Goal: Task Accomplishment & Management: Manage account settings

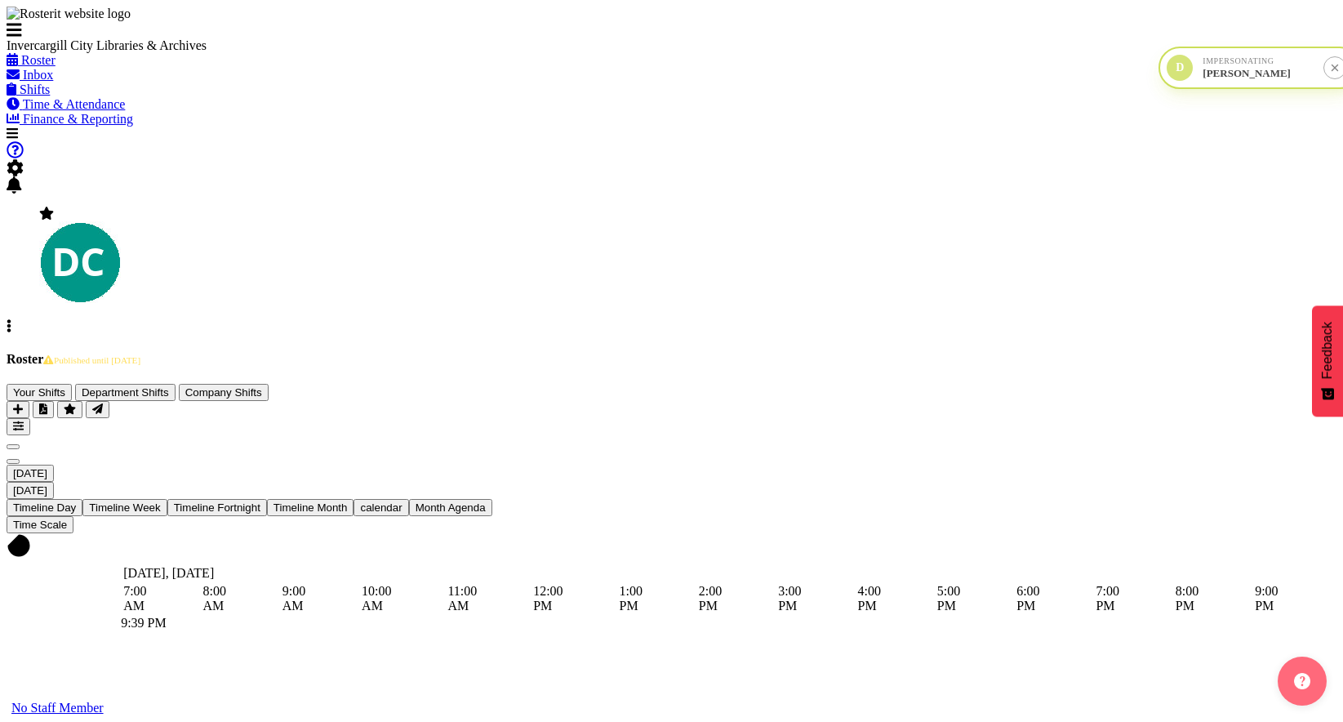
drag, startPoint x: 16, startPoint y: 579, endPoint x: 1206, endPoint y: 78, distance: 1291.0
click at [1206, 78] on div "D Impersonating [PERSON_NAME]" at bounding box center [1259, 68] width 202 height 42
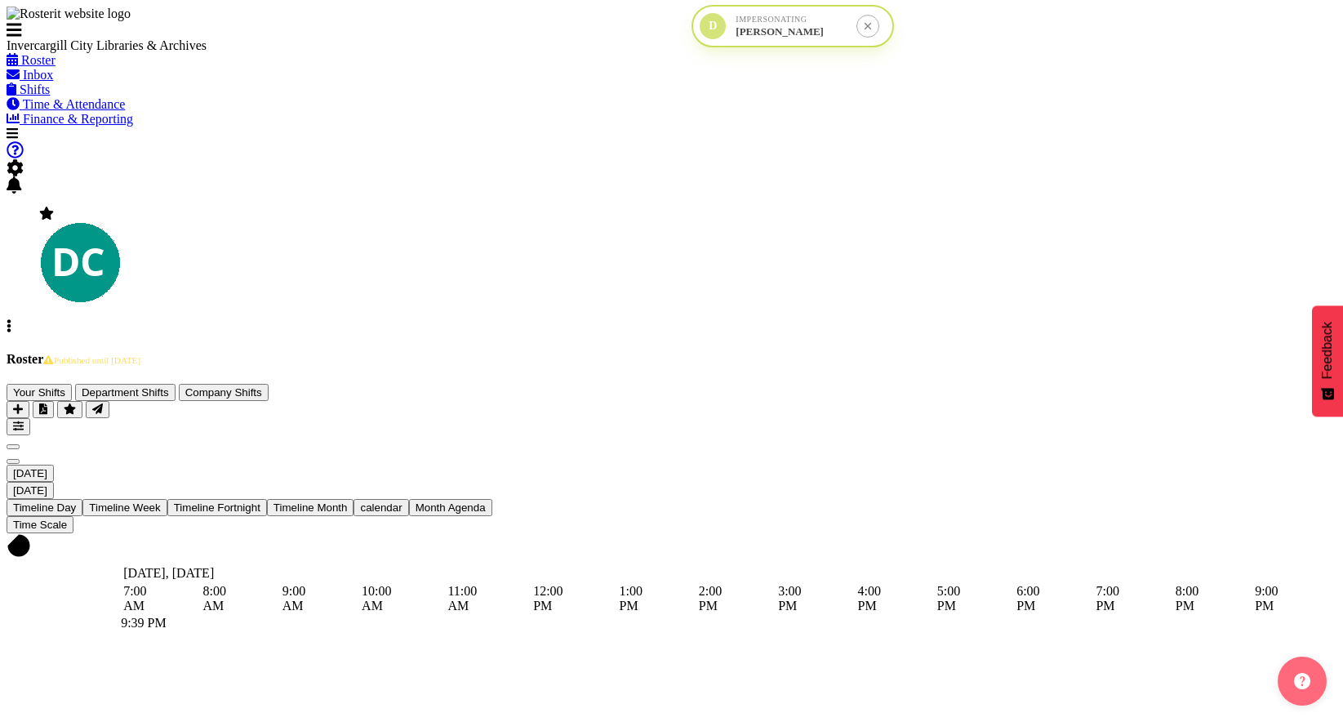
drag, startPoint x: 1091, startPoint y: 69, endPoint x: 723, endPoint y: 31, distance: 370.1
click at [723, 31] on div "D" at bounding box center [713, 26] width 26 height 26
click at [24, 420] on span "button" at bounding box center [18, 426] width 11 height 12
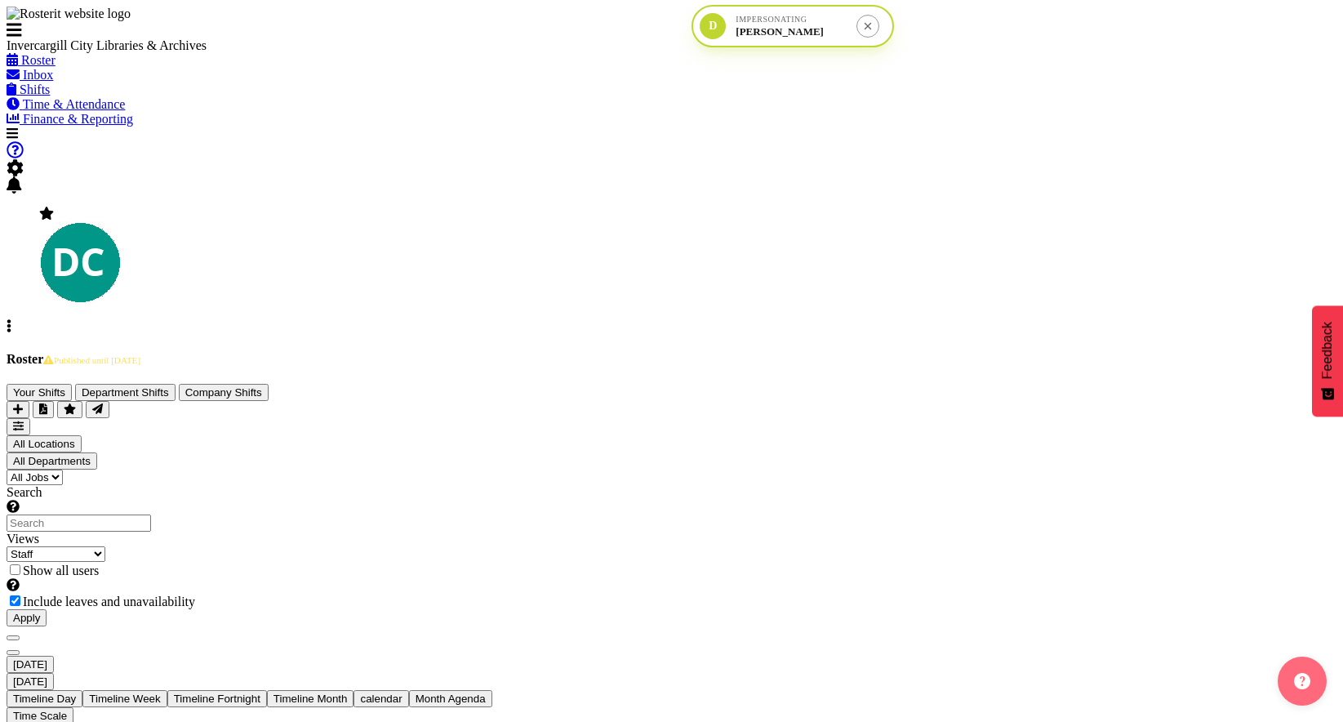
click at [105, 546] on select "Staff Role Shift - Horizontal Shift - Vertical Staff - Location" at bounding box center [56, 554] width 99 height 16
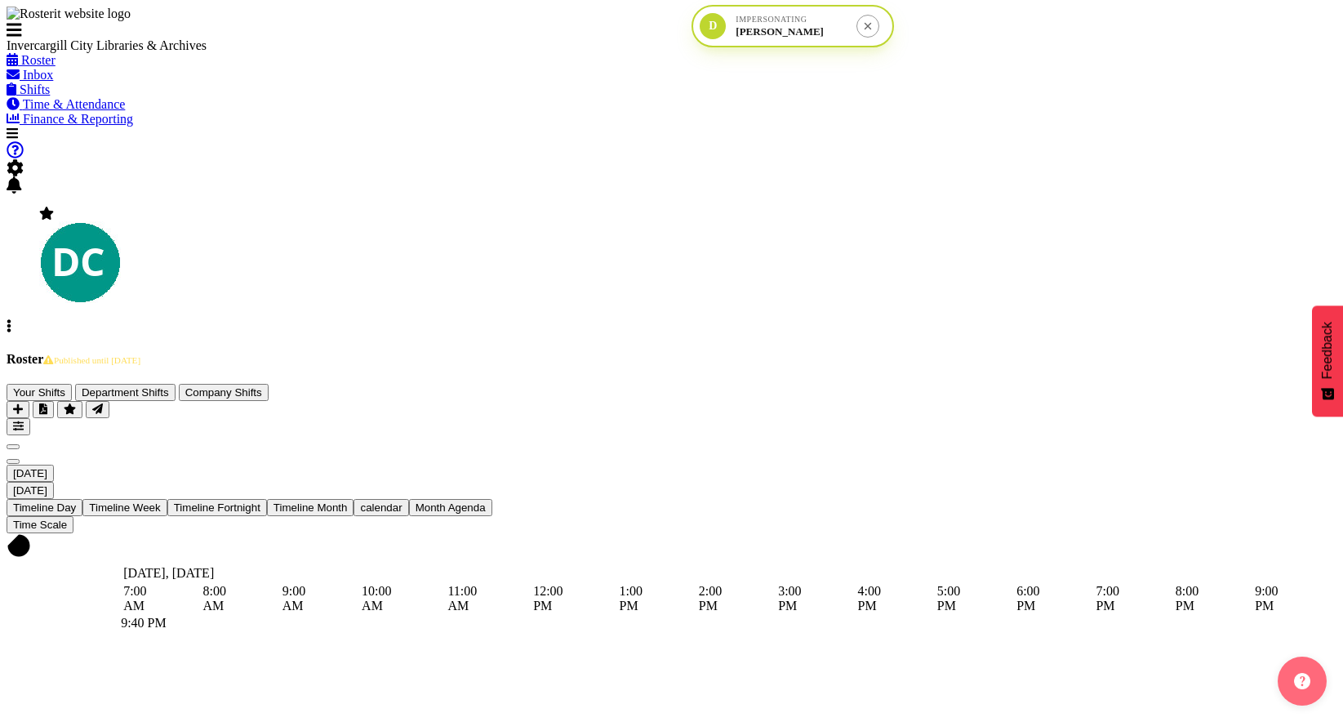
click at [47, 467] on span "[DATE]" at bounding box center [30, 473] width 34 height 12
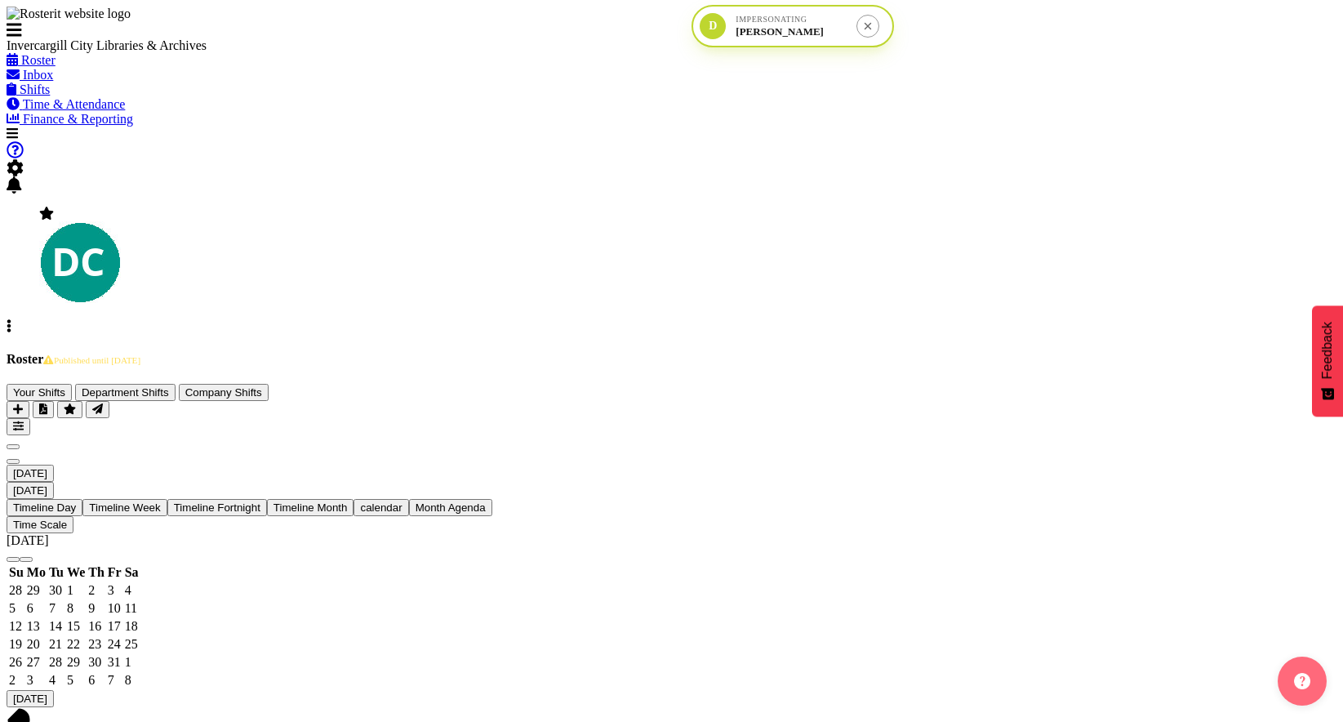
click at [13, 559] on span "previous month" at bounding box center [13, 559] width 0 height 0
click at [62, 637] on span "23" at bounding box center [55, 644] width 13 height 14
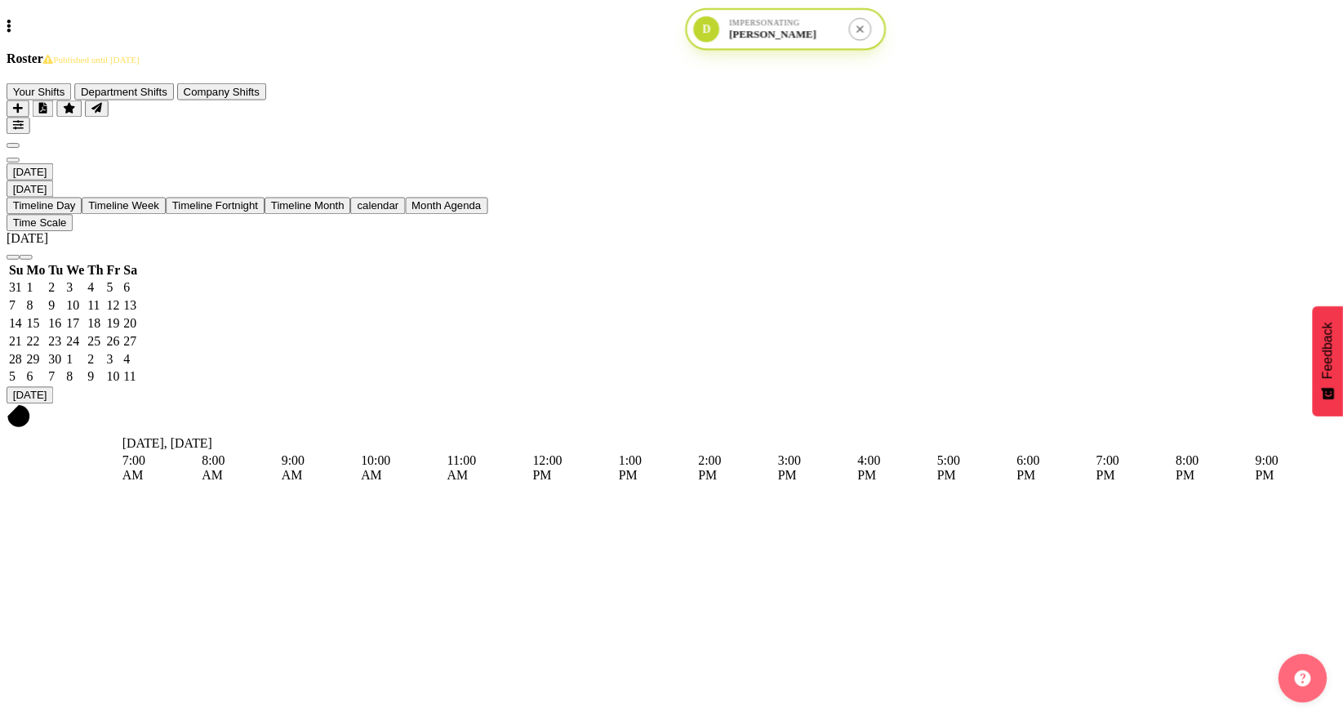
scroll to position [402, 0]
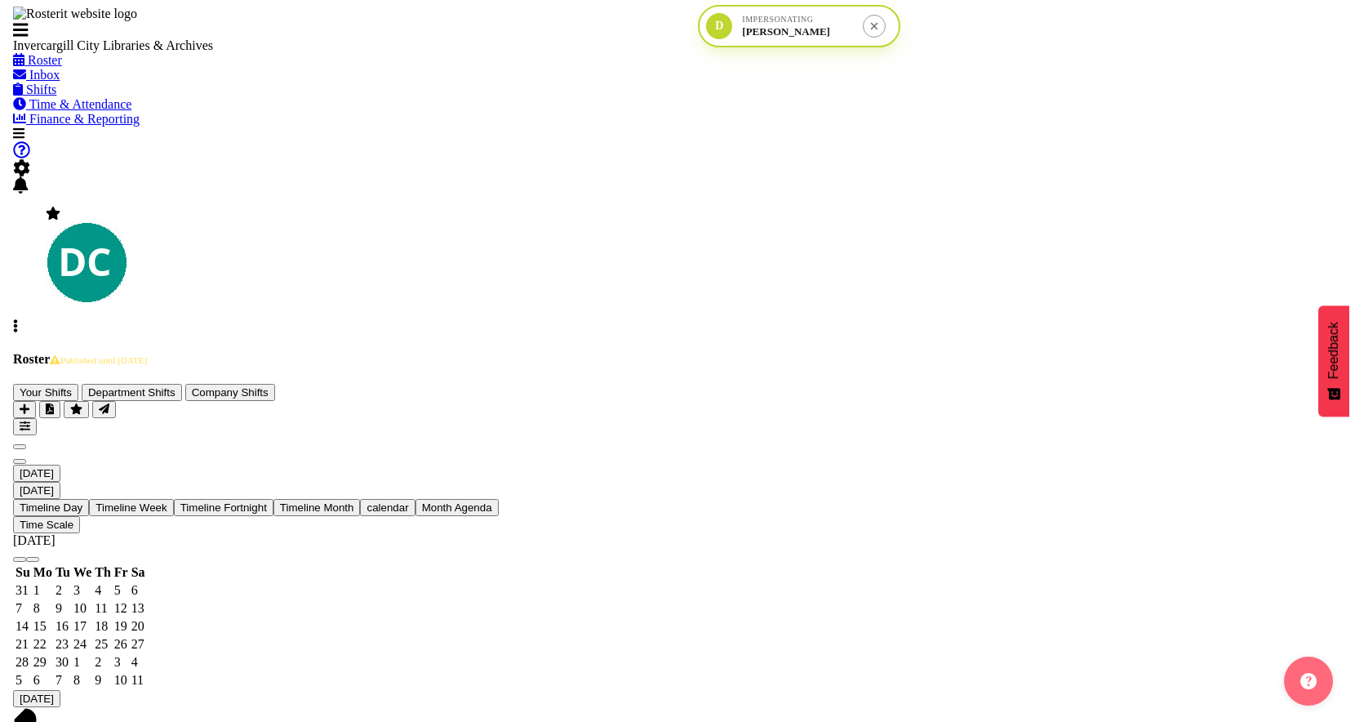
scroll to position [284, 0]
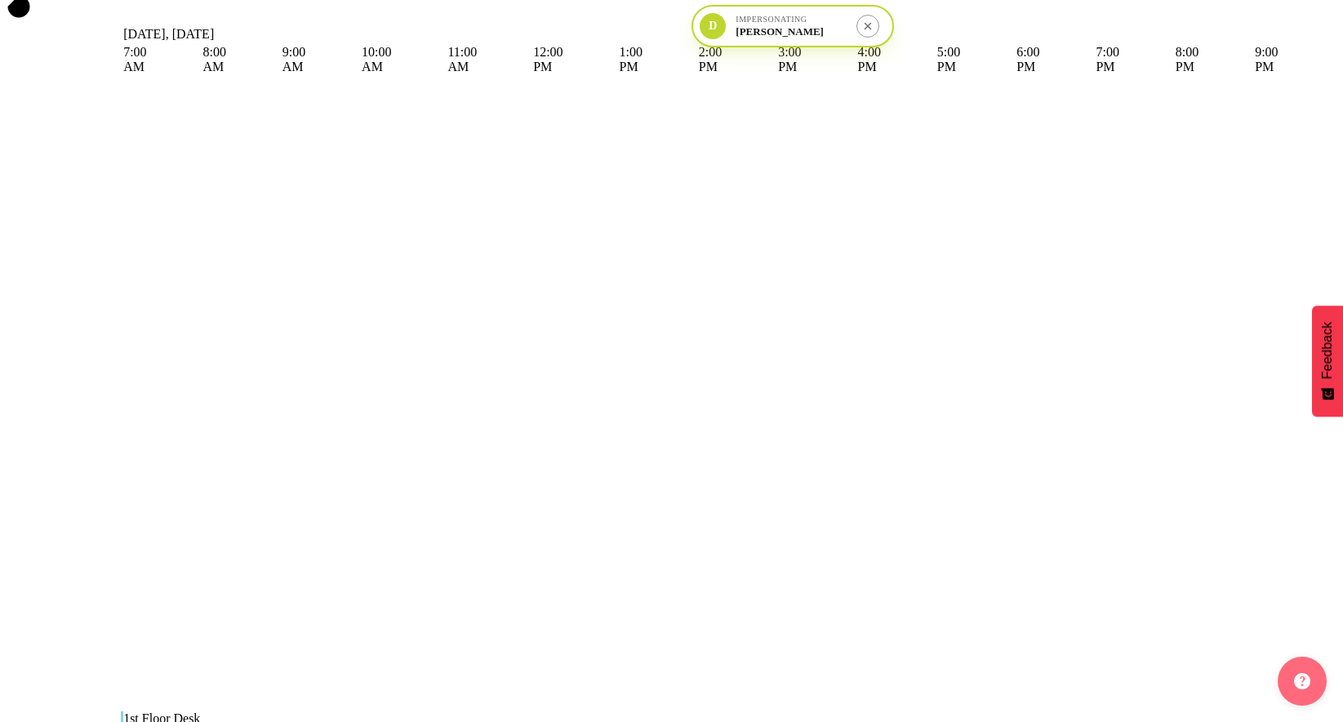
scroll to position [233, 0]
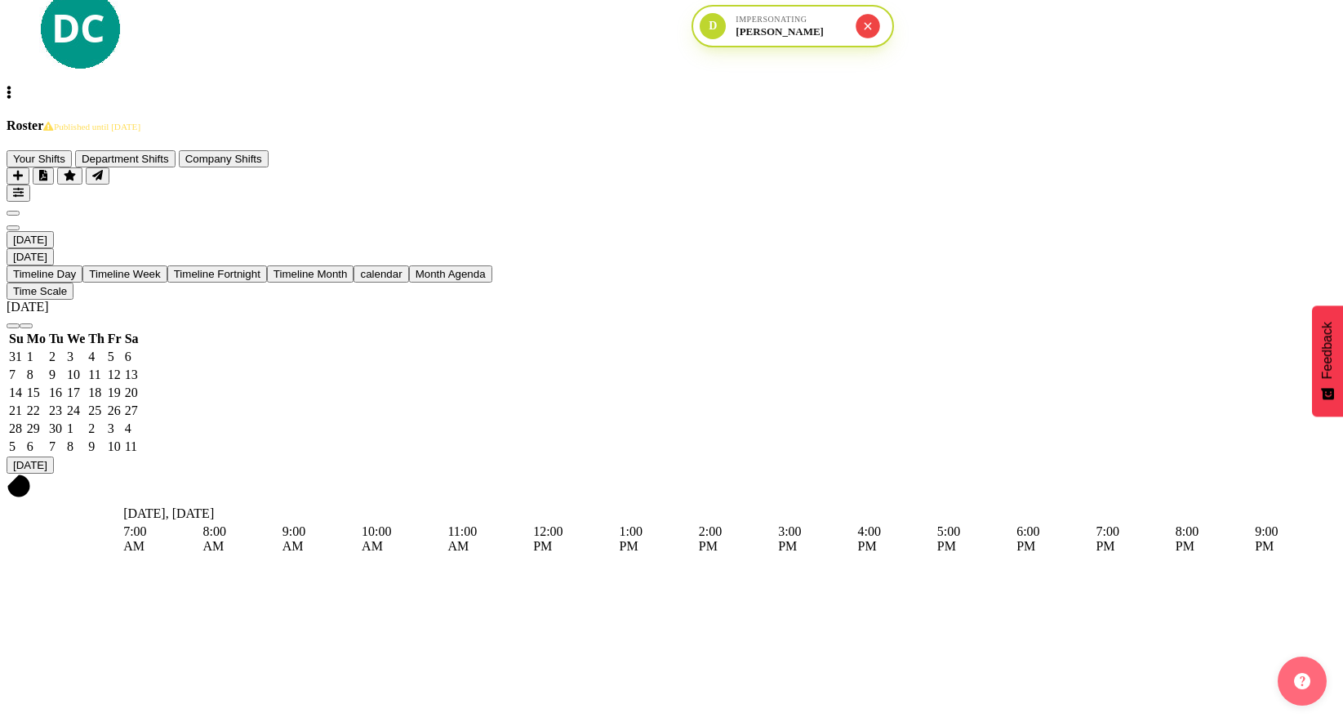
click at [868, 25] on button "submit" at bounding box center [868, 26] width 24 height 24
